Goal: Information Seeking & Learning: Check status

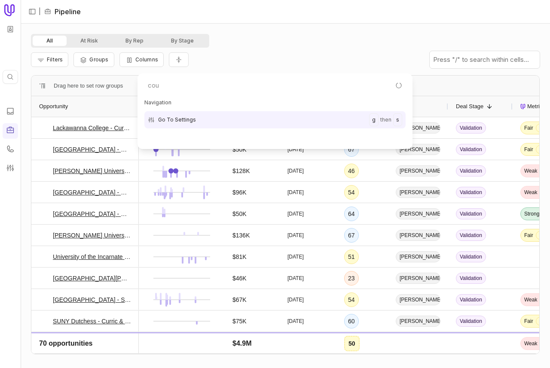
type input "cour"
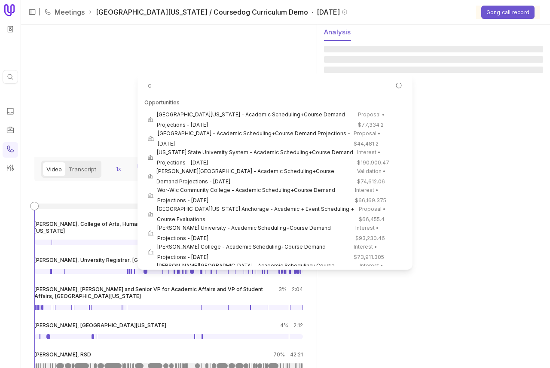
scroll to position [789, 0]
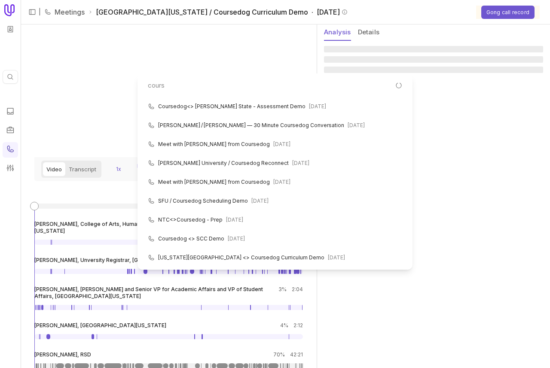
type input "course"
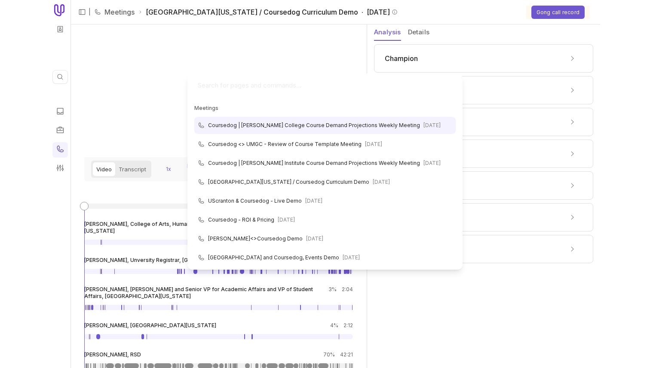
scroll to position [57, 0]
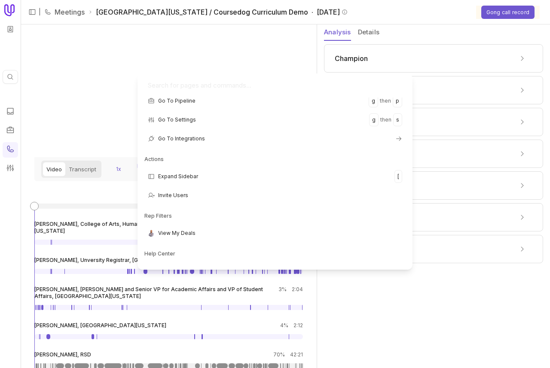
click at [415, 11] on html "Quick search... ⌘ K | Meetings Eastern Oregon University / Coursedog Curriculum…" at bounding box center [275, 184] width 550 height 368
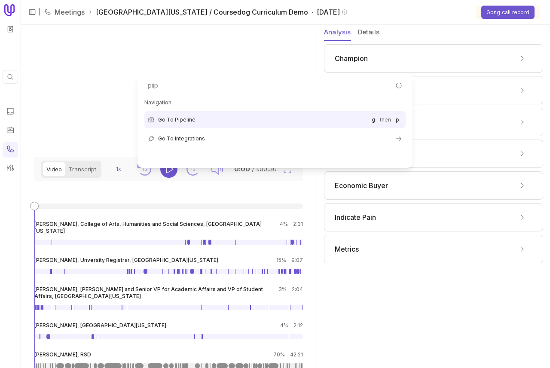
type input "piipe"
type input "pipe"
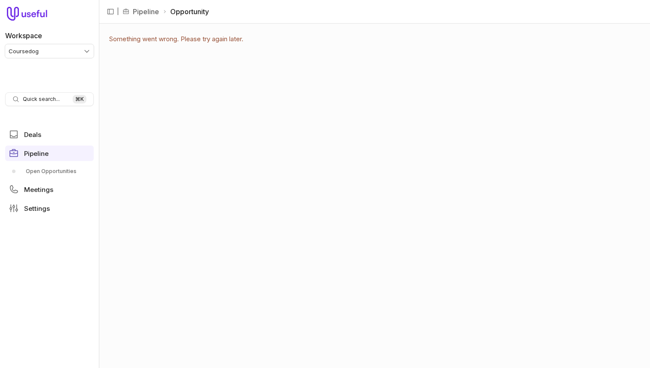
click at [58, 49] on html "Workspace Coursedog Quick search... ⌘ K Deals Pipeline Open Opportunities Meeti…" at bounding box center [325, 184] width 650 height 368
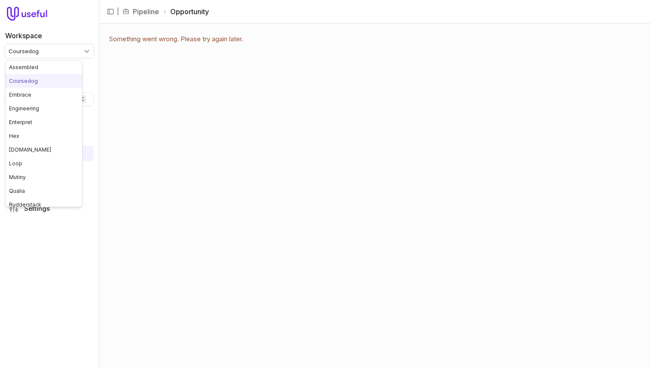
scroll to position [85, 0]
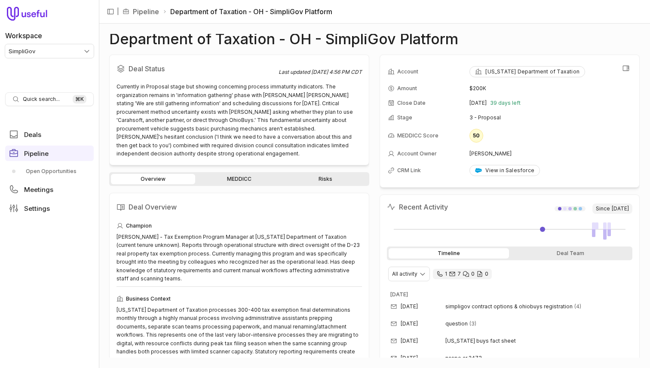
click at [626, 79] on td "Ohio Department of Taxation" at bounding box center [550, 72] width 162 height 18
click at [626, 74] on button "View all fields" at bounding box center [626, 68] width 13 height 13
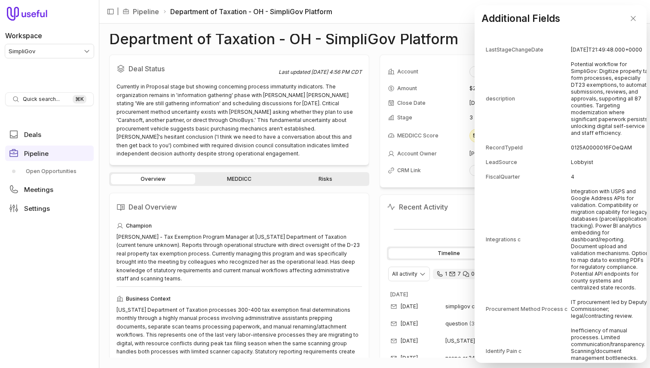
click at [591, 141] on td "0125A0000016FOeQAM" at bounding box center [611, 148] width 80 height 14
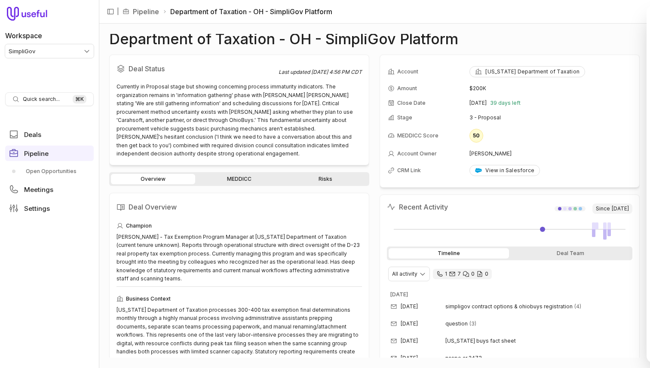
click at [40, 172] on html "Workspace SimpliGov Quick search... ⌘ K Deals Pipeline Open Opportunities Meeti…" at bounding box center [325, 184] width 650 height 368
click at [57, 171] on link "Open Opportunities" at bounding box center [49, 172] width 89 height 14
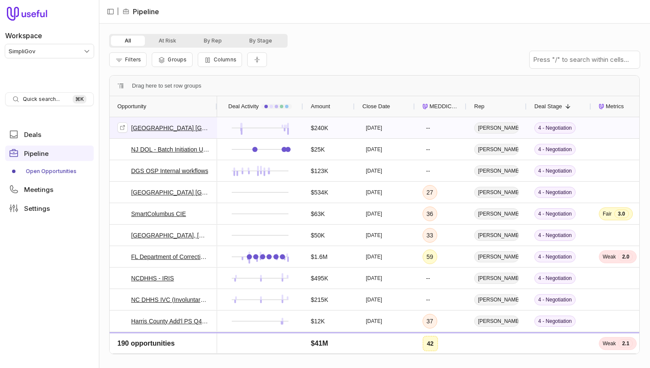
click at [123, 135] on div "Hillsborough County FL Clerk's Office - SGAP" at bounding box center [163, 128] width 92 height 20
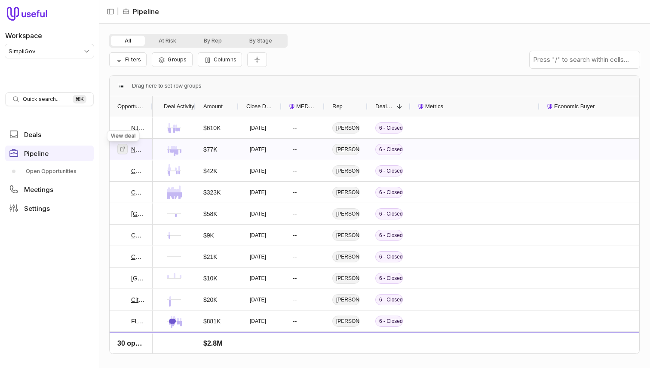
click at [124, 149] on icon at bounding box center [123, 149] width 6 height 6
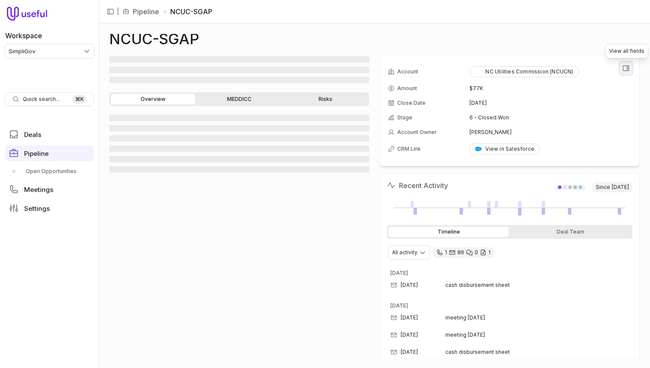
click at [623, 67] on icon "View all fields" at bounding box center [626, 68] width 8 height 8
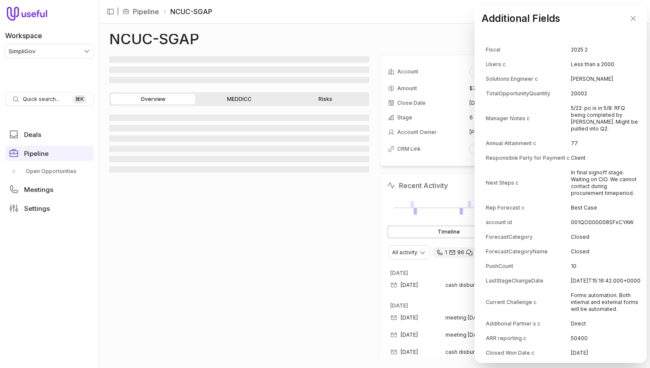
click at [609, 68] on td "Less than a 2000" at bounding box center [606, 65] width 70 height 14
click at [588, 58] on td "Less than a 2000" at bounding box center [606, 65] width 70 height 14
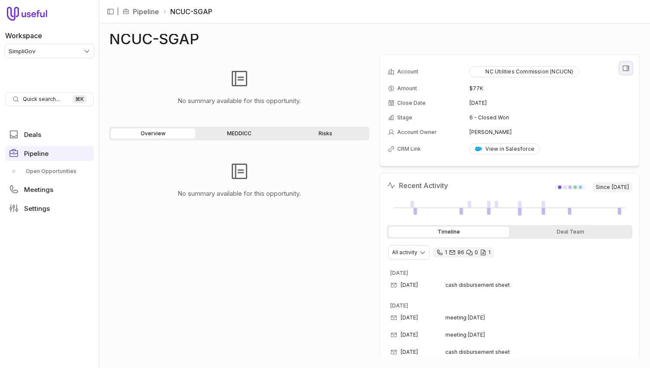
click at [620, 70] on button "View all fields" at bounding box center [626, 68] width 13 height 13
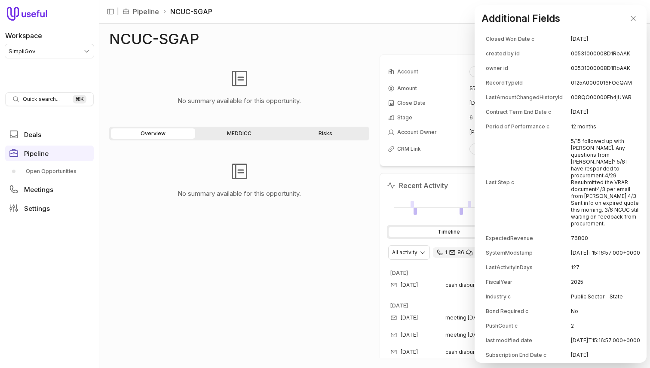
scroll to position [315, 0]
